Goal: Share content: Share content

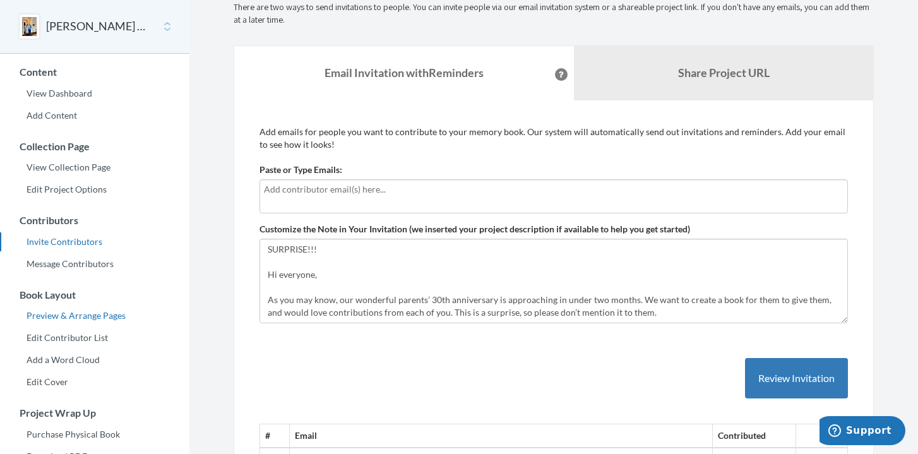
scroll to position [61, 0]
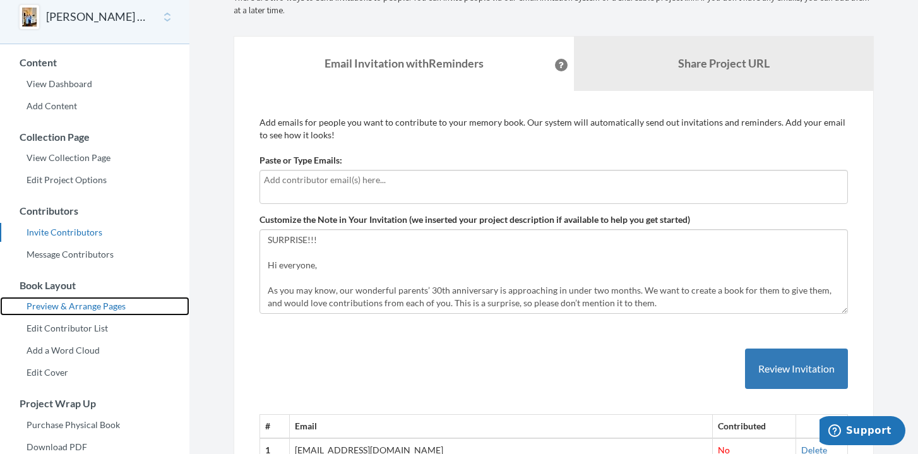
click at [116, 308] on link "Preview & Arrange Pages" at bounding box center [94, 306] width 189 height 19
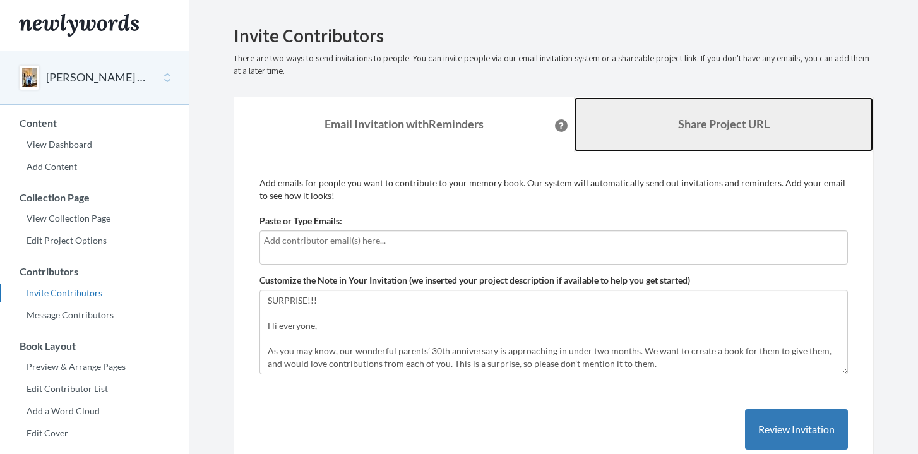
click at [622, 107] on link "Share Project URL" at bounding box center [723, 124] width 299 height 54
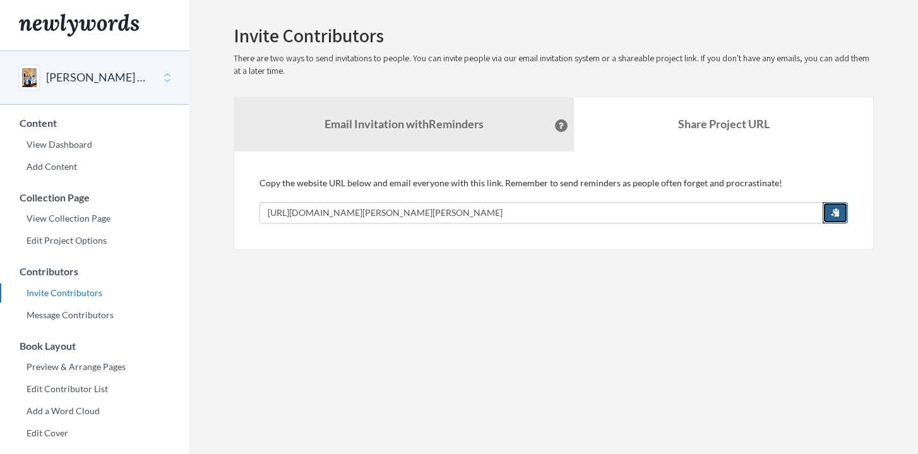
click at [830, 209] on button "button" at bounding box center [835, 212] width 25 height 21
click at [208, 126] on section "Emails have been sent! Invite Contributors There are two ways to send invitatio…" at bounding box center [553, 345] width 729 height 691
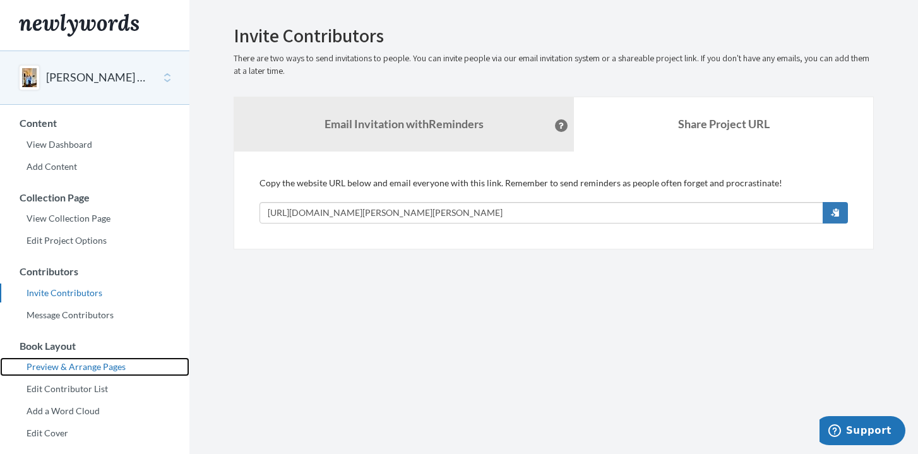
click at [69, 362] on link "Preview & Arrange Pages" at bounding box center [94, 366] width 189 height 19
